Goal: Find specific page/section: Find specific page/section

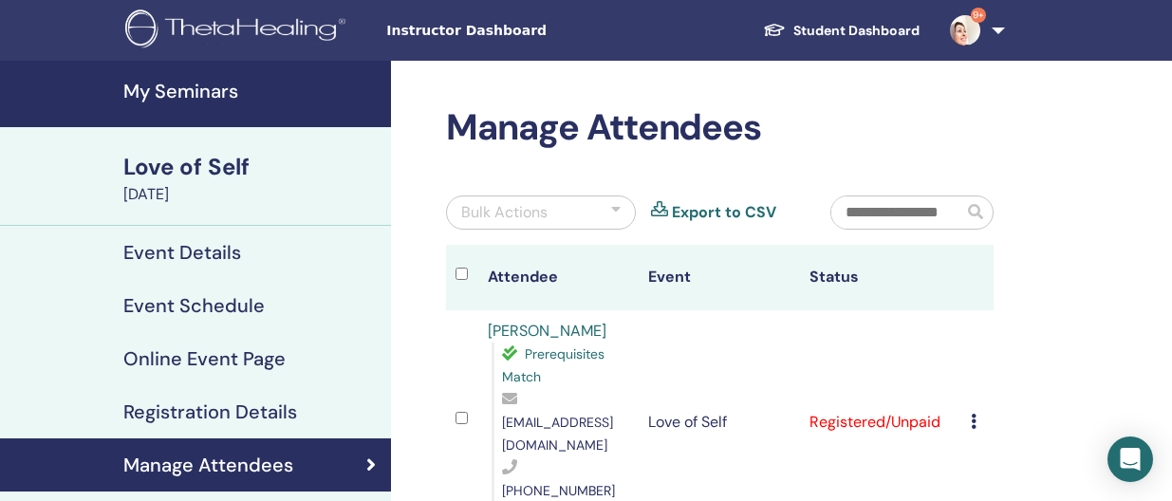
click at [176, 88] on h4 "My Seminars" at bounding box center [251, 91] width 256 height 23
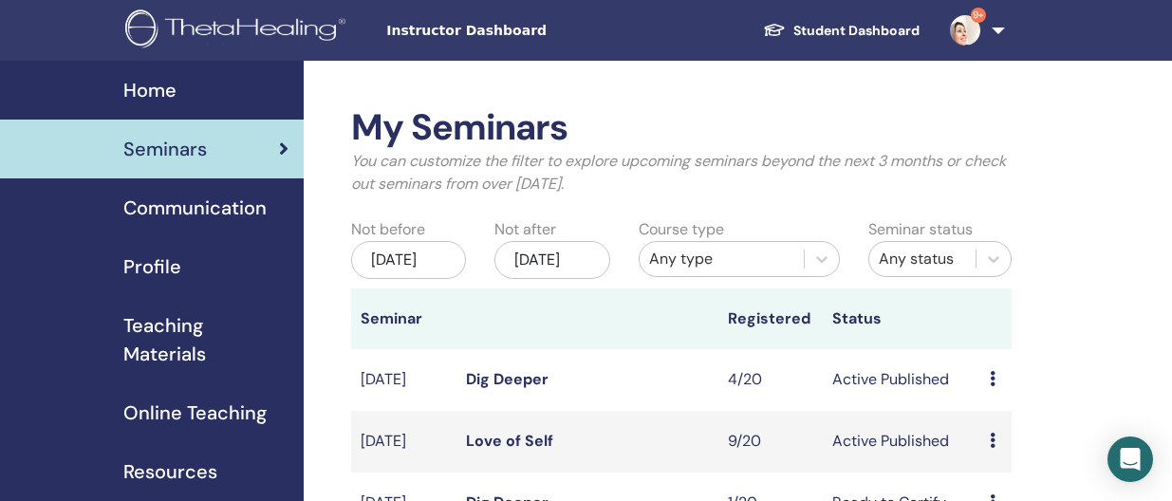
click at [995, 448] on icon at bounding box center [993, 440] width 6 height 15
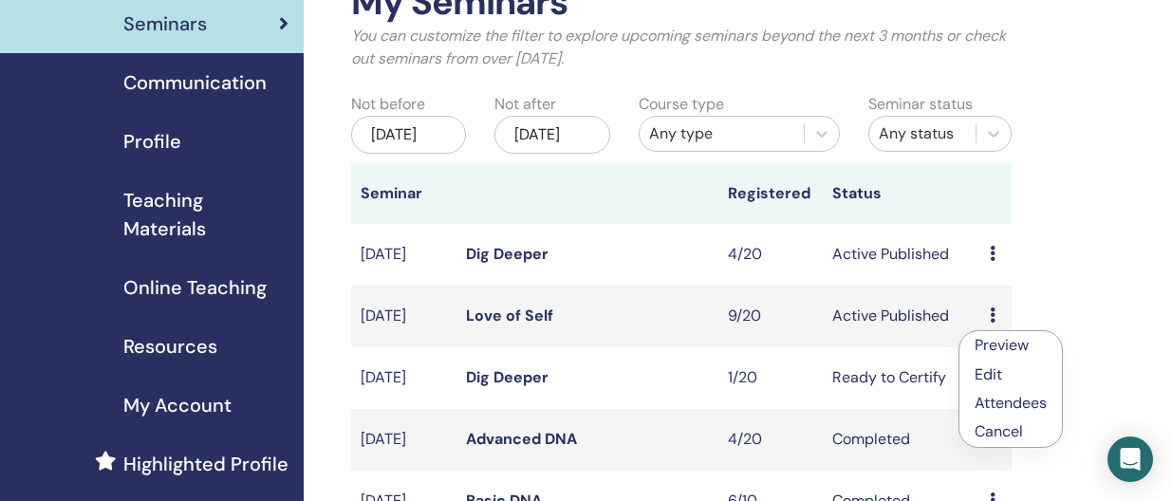
scroll to position [136, 0]
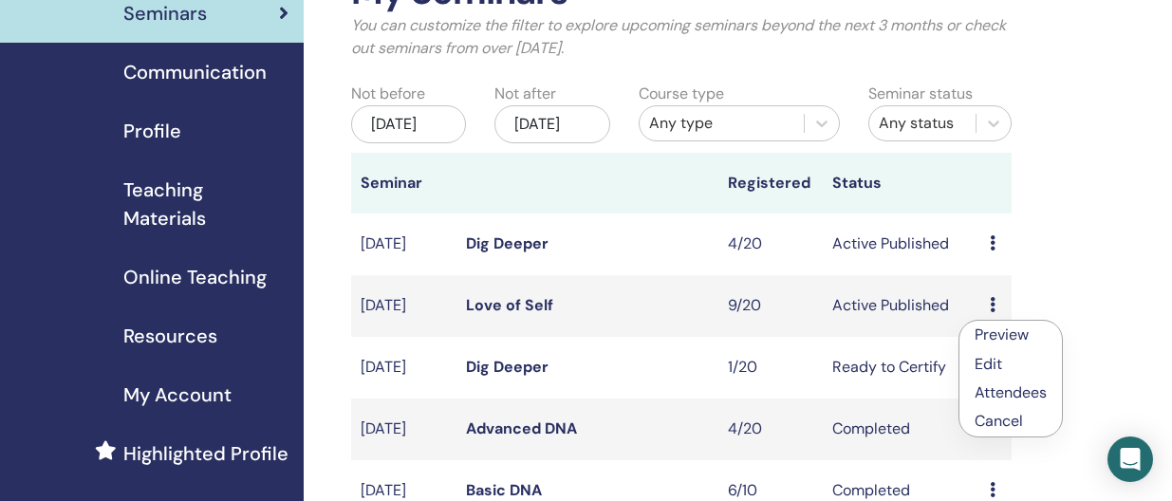
click at [1019, 392] on link "Attendees" at bounding box center [1010, 392] width 72 height 20
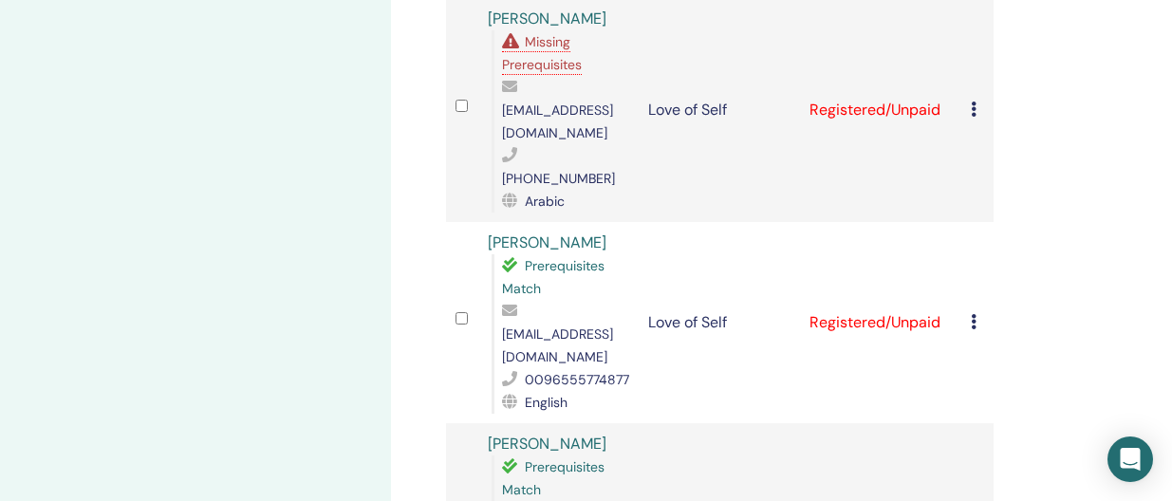
scroll to position [981, 0]
